Goal: Task Accomplishment & Management: Use online tool/utility

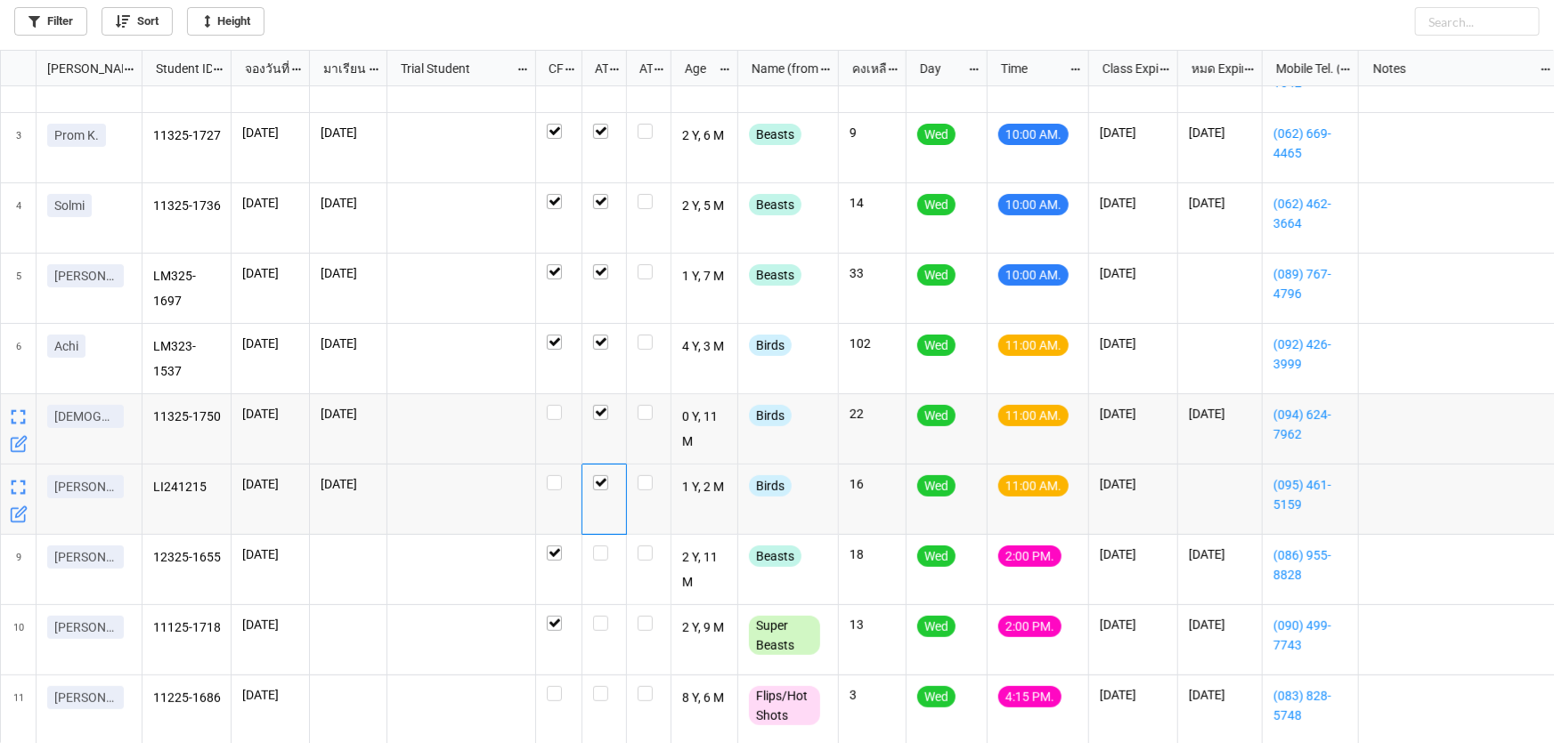
scroll to position [195, 0]
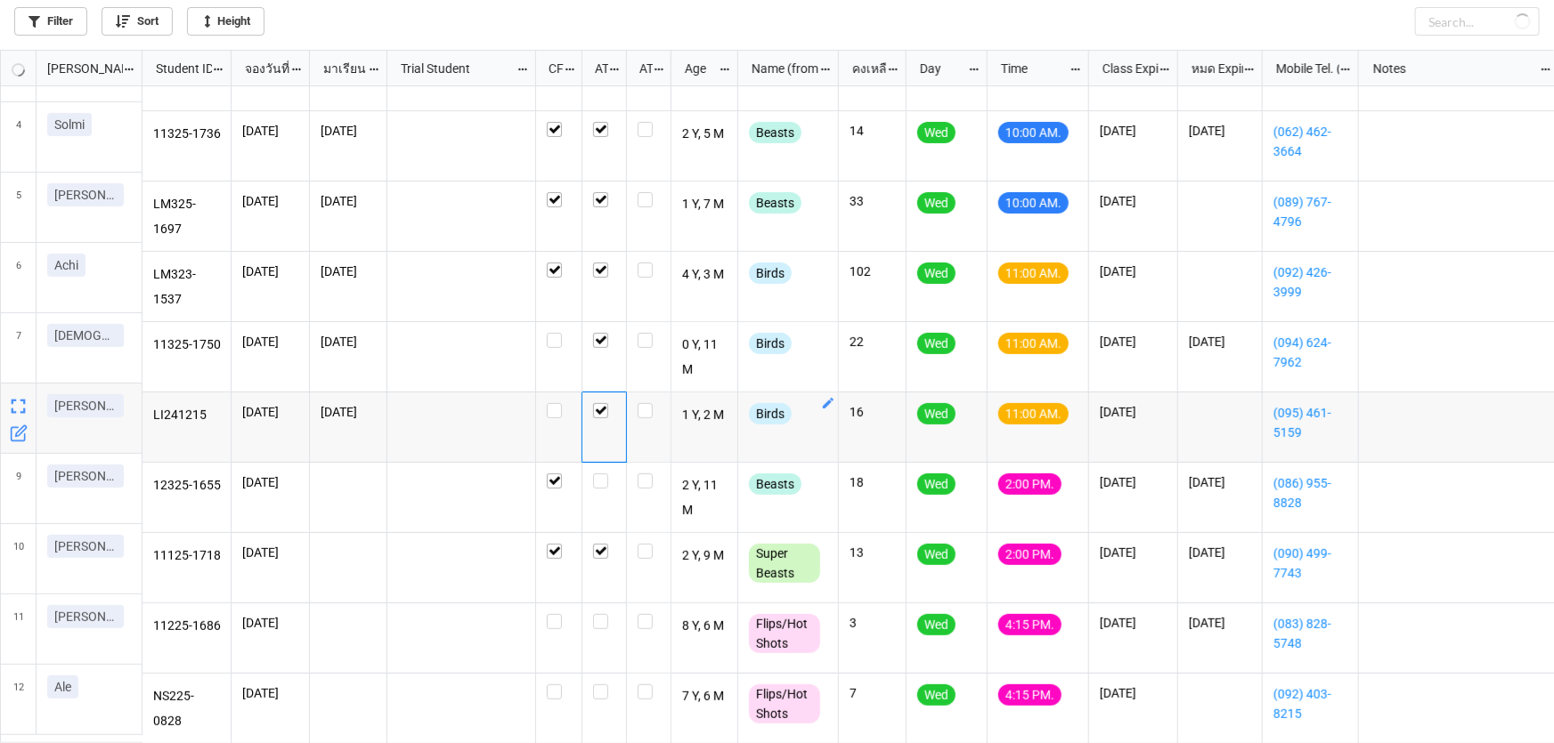
checkbox input "true"
click at [597, 474] on label "grid" at bounding box center [604, 474] width 22 height 0
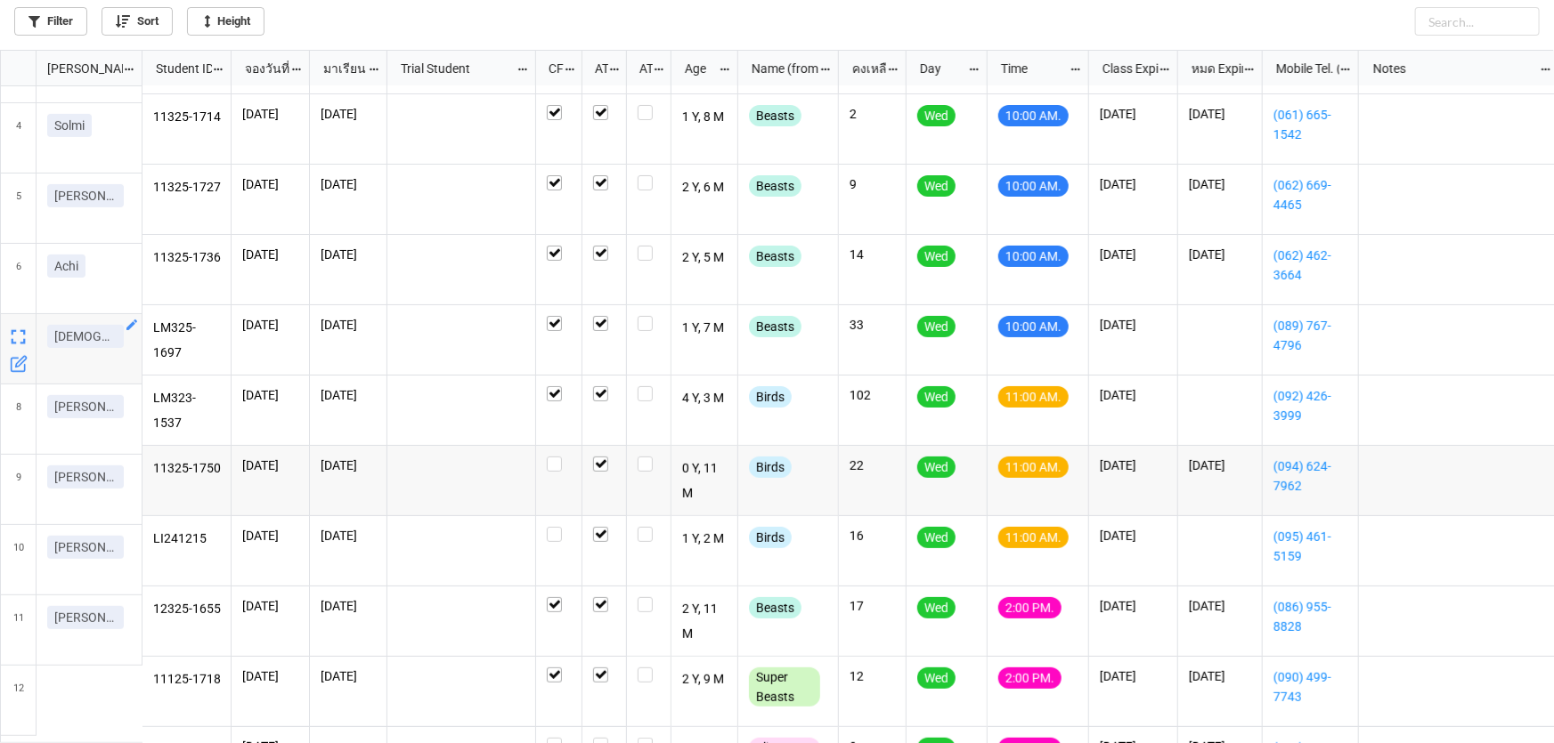
scroll to position [195, 0]
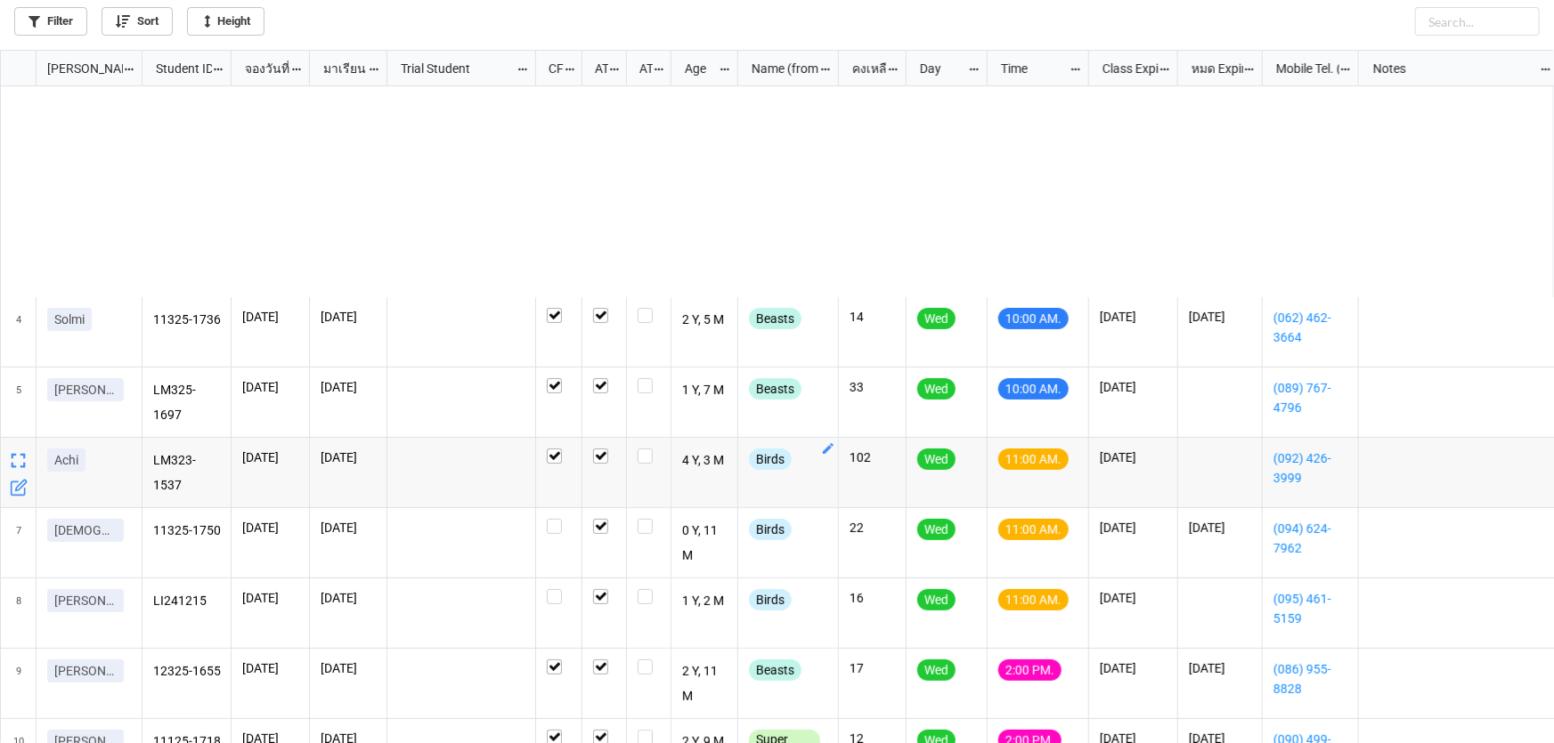
scroll to position [265, 0]
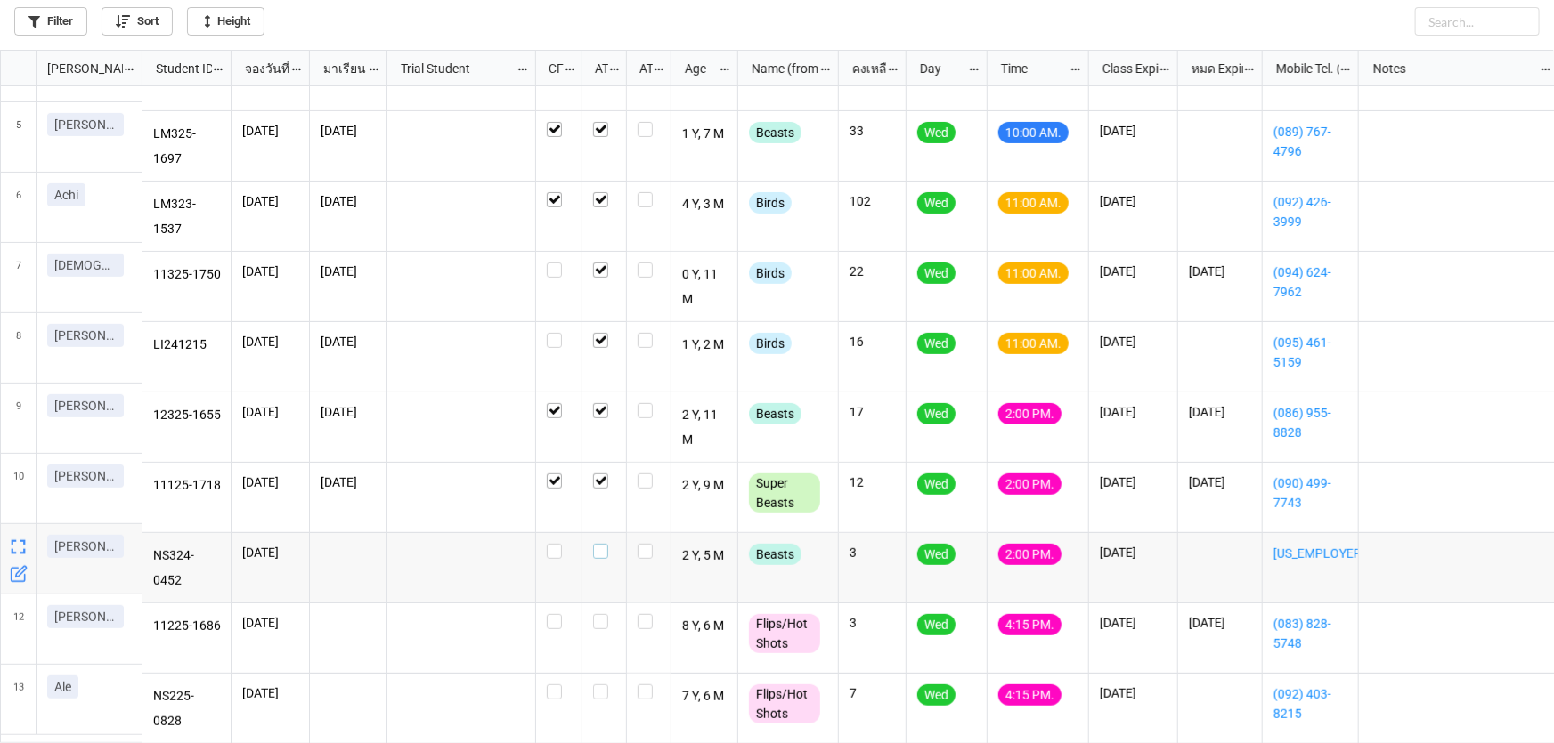
click at [600, 544] on label "grid" at bounding box center [604, 544] width 22 height 0
click at [21, 644] on icon "grid" at bounding box center [19, 645] width 18 height 18
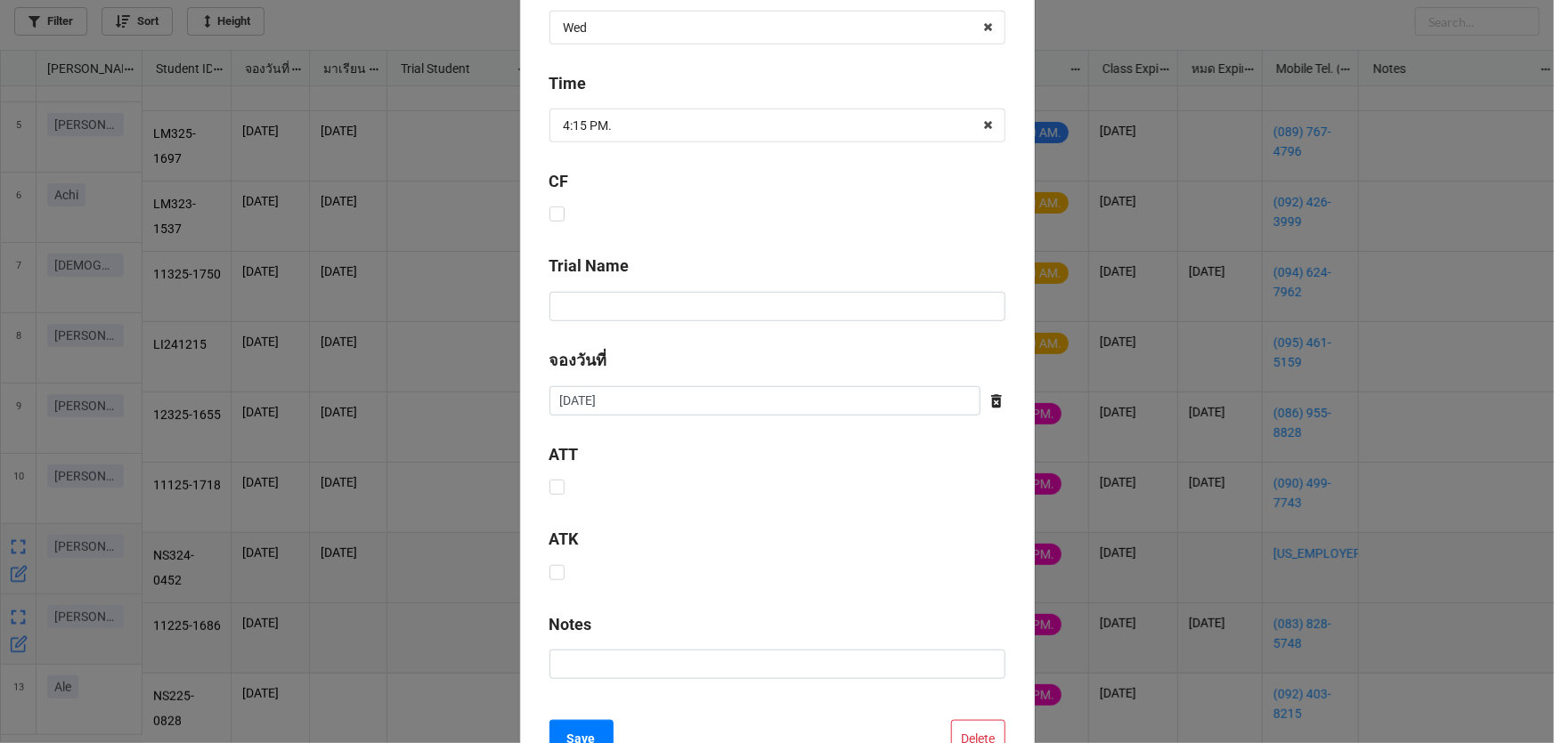
scroll to position [721, 0]
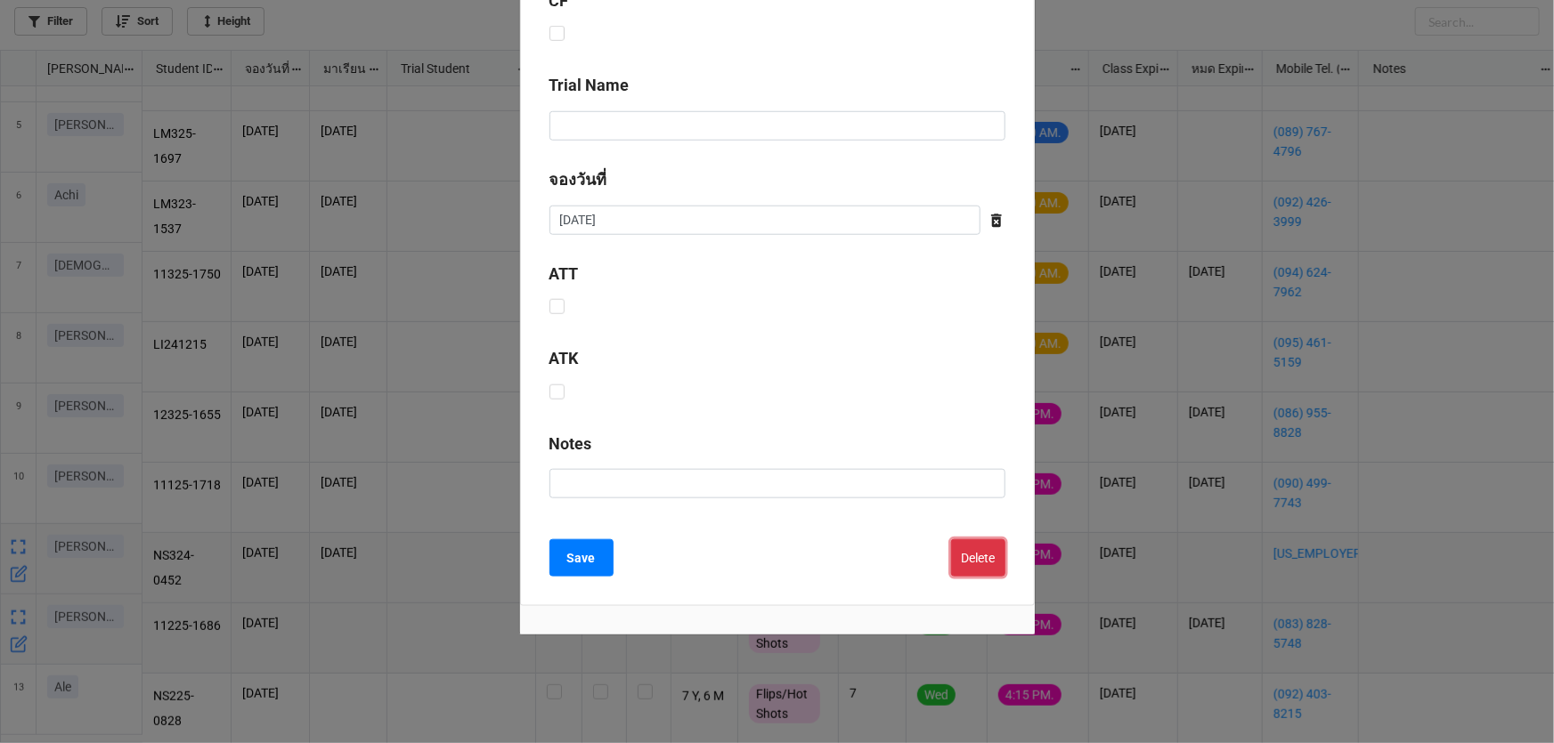
click at [960, 556] on button "Delete" at bounding box center [978, 558] width 54 height 37
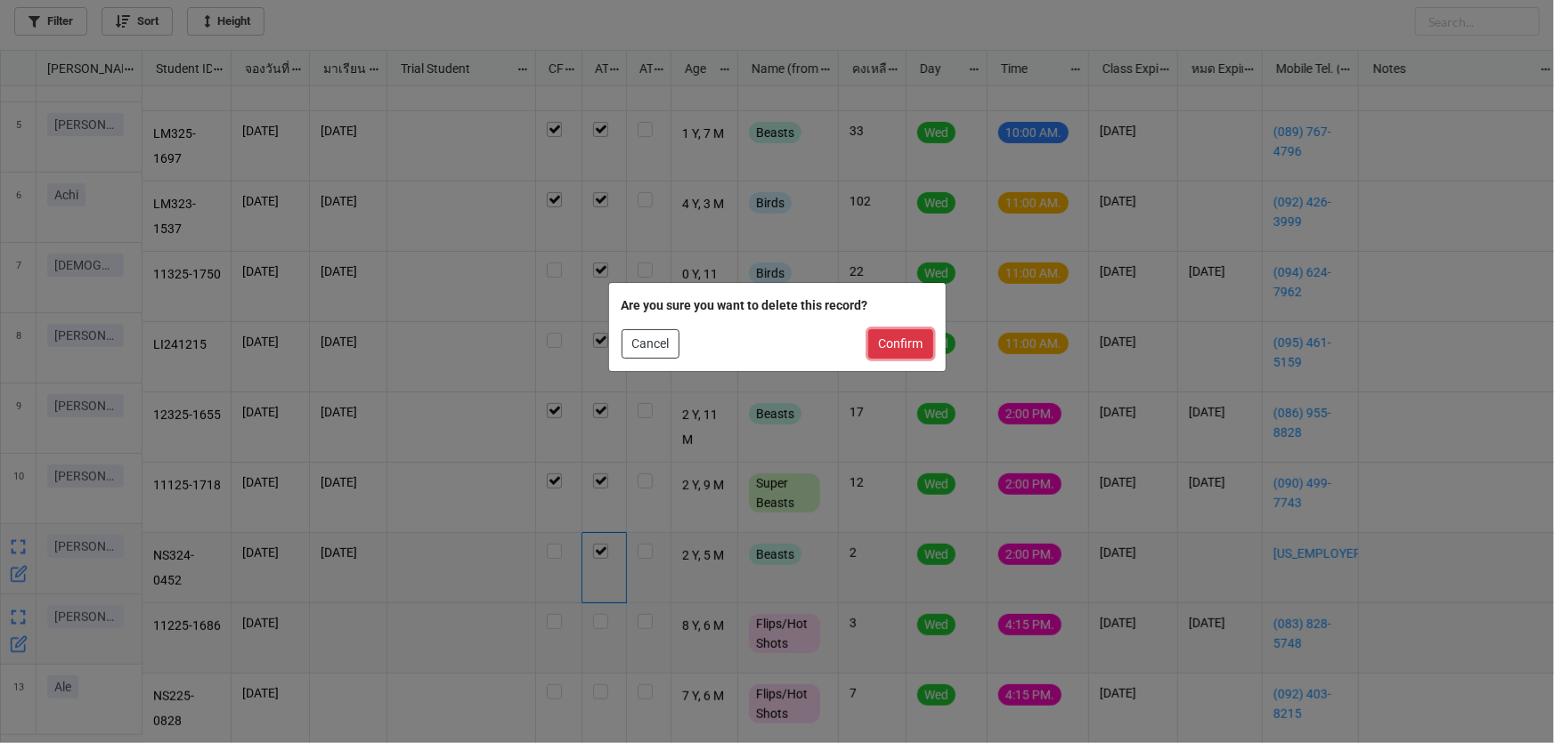
click at [892, 343] on button "Confirm" at bounding box center [900, 344] width 65 height 30
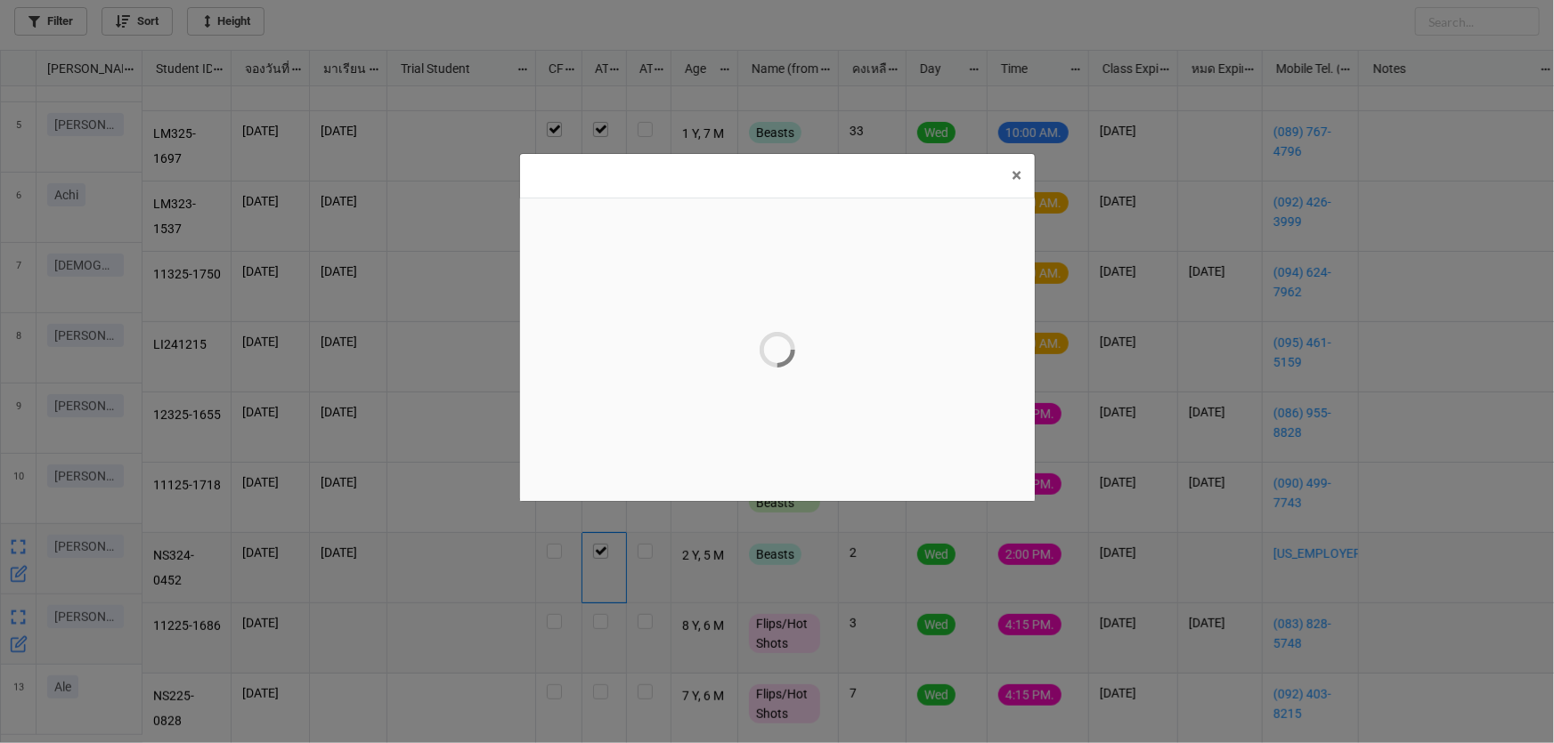
scroll to position [0, 0]
